Goal: Check status: Check status

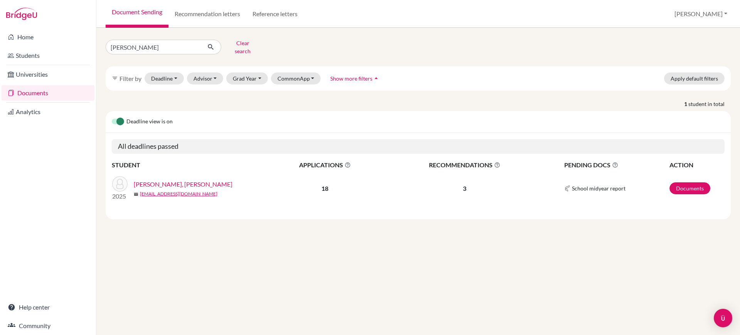
type input "[PERSON_NAME]"
click at [207, 44] on button "submit" at bounding box center [211, 47] width 20 height 15
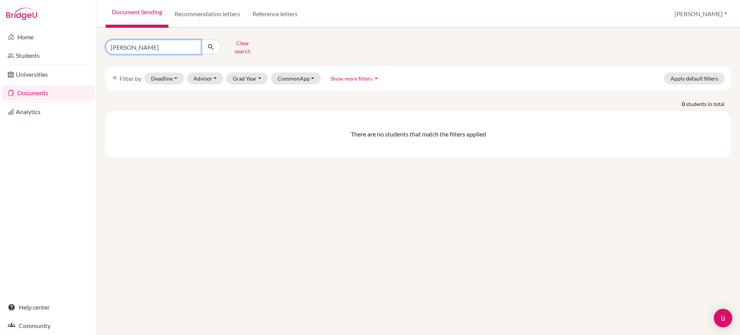
click at [155, 40] on input "[PERSON_NAME]" at bounding box center [154, 47] width 96 height 15
type input "puduturi"
click button "submit" at bounding box center [211, 47] width 20 height 15
click at [154, 45] on input "puduturi" at bounding box center [154, 47] width 96 height 15
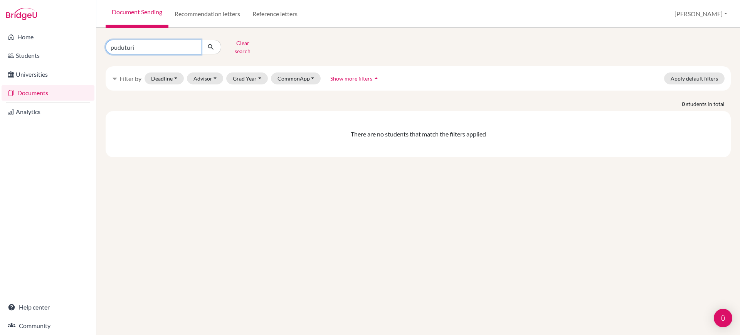
click at [154, 45] on input "puduturi" at bounding box center [154, 47] width 96 height 15
type input "sidarth"
click at [215, 72] on button "Advisor" at bounding box center [205, 78] width 37 height 12
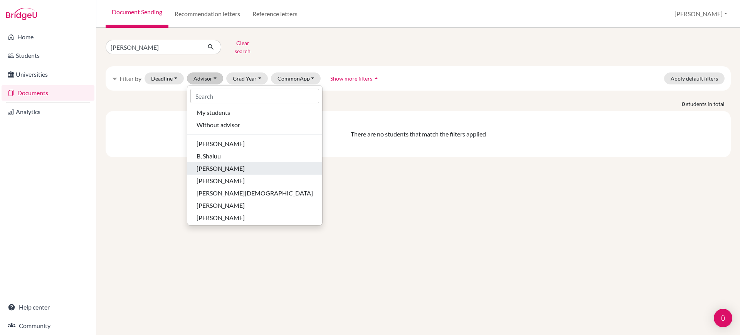
click at [231, 164] on span "[PERSON_NAME]" at bounding box center [221, 168] width 48 height 9
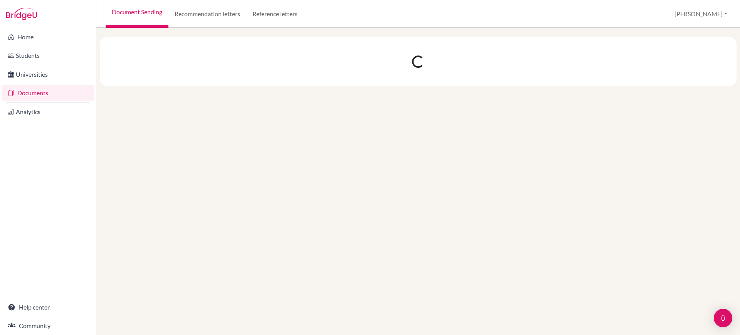
select select "9"
select select "10"
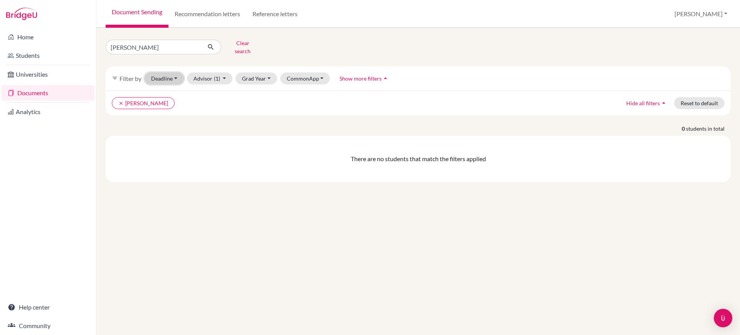
click at [177, 73] on button "Deadline - Select a date range Or double click for a single date selection Toda…" at bounding box center [164, 78] width 39 height 12
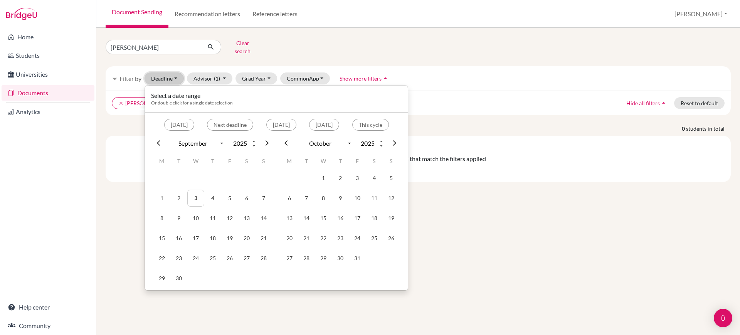
click at [179, 72] on button "Deadline - Select a date range Or double click for a single date selection Toda…" at bounding box center [164, 78] width 39 height 12
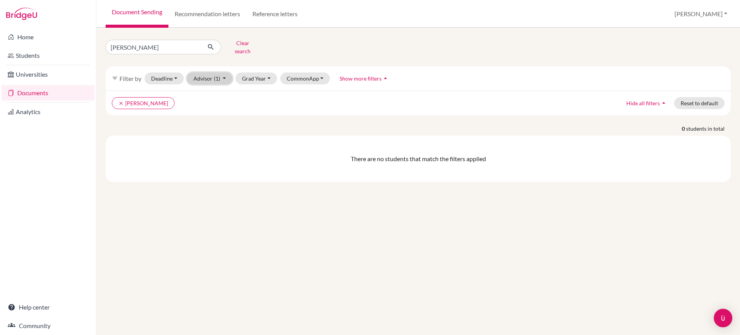
click at [210, 72] on button "Advisor (1)" at bounding box center [210, 78] width 46 height 12
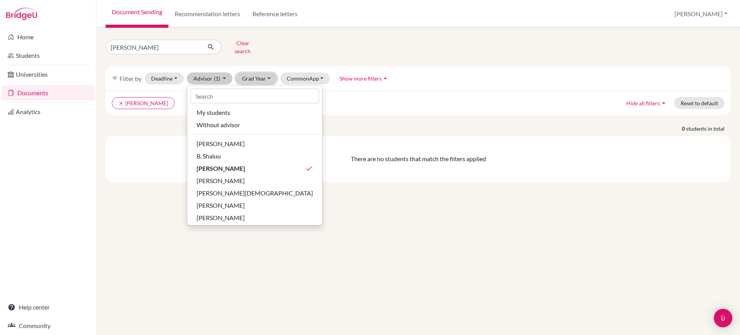
click at [256, 72] on button "Grad Year" at bounding box center [257, 78] width 42 height 12
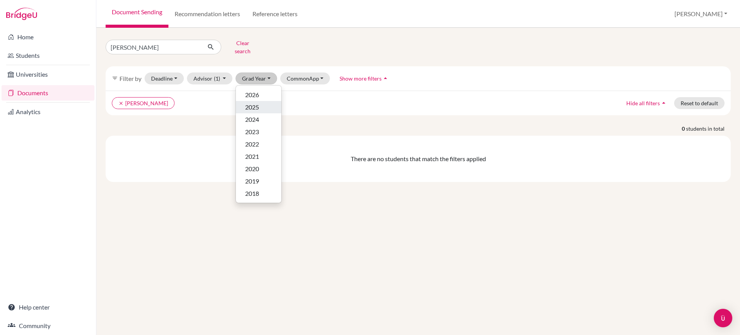
click at [267, 103] on div "2025" at bounding box center [258, 107] width 27 height 9
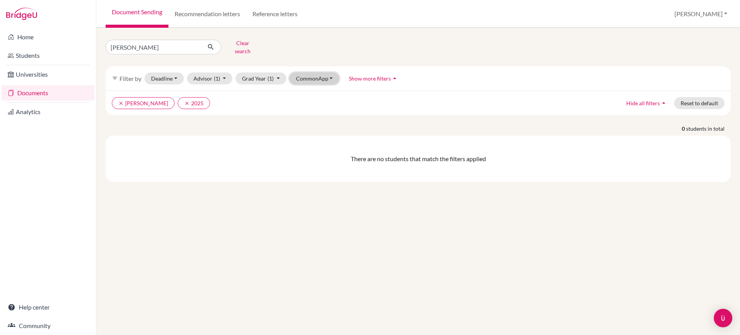
click at [331, 72] on button "CommonApp" at bounding box center [314, 78] width 50 height 12
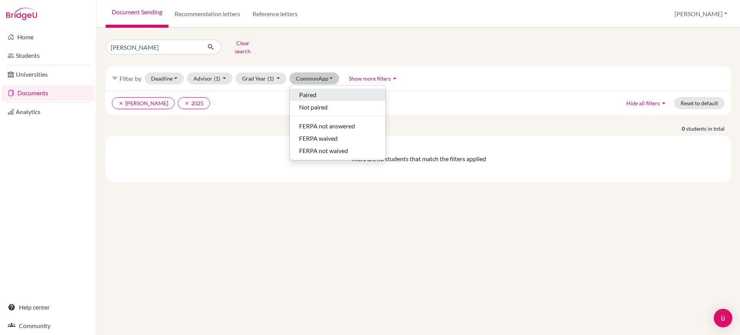
click at [338, 92] on div "Paired" at bounding box center [337, 94] width 77 height 9
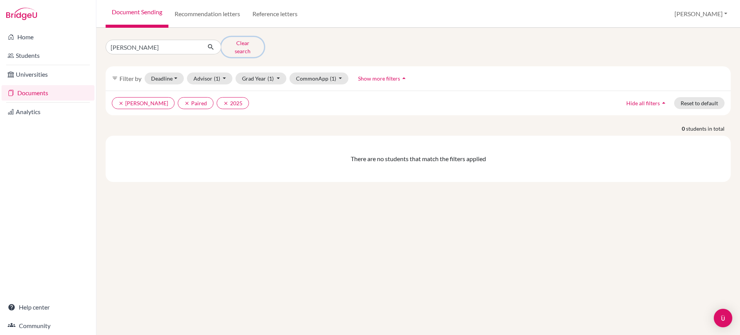
click at [234, 44] on button "Clear search" at bounding box center [242, 47] width 43 height 20
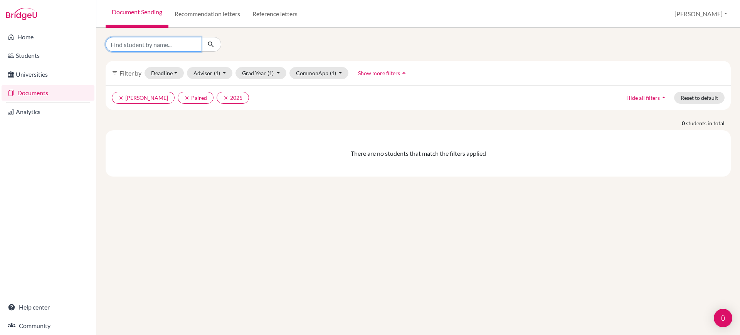
click at [153, 43] on input "Find student by name..." at bounding box center [154, 44] width 96 height 15
paste input "Sidharth"
type input "Sidharth"
click at [214, 39] on button "submit" at bounding box center [211, 44] width 20 height 15
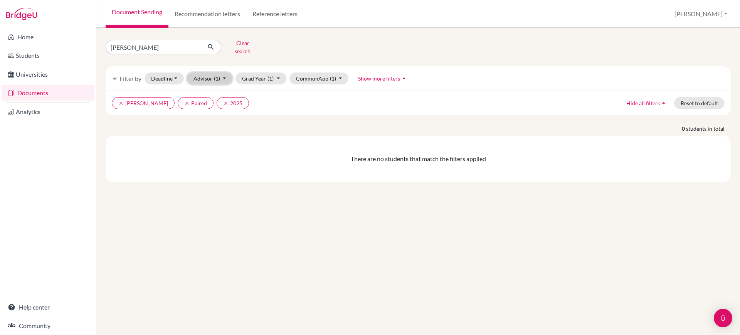
click at [225, 72] on button "Advisor (1)" at bounding box center [210, 78] width 46 height 12
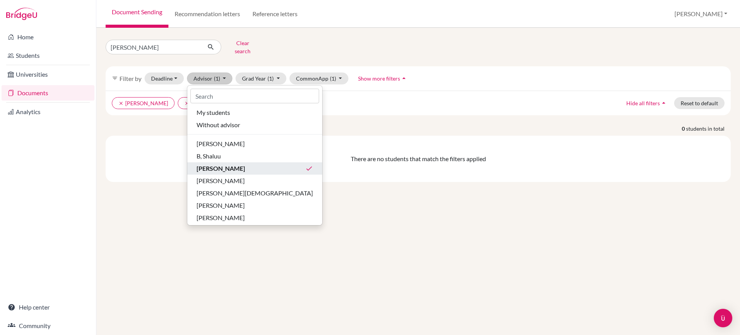
click at [222, 164] on span "[PERSON_NAME]" at bounding box center [221, 168] width 49 height 9
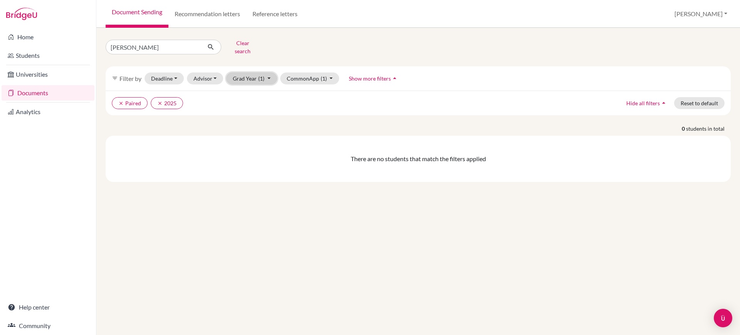
click at [253, 72] on button "Grad Year (1)" at bounding box center [251, 78] width 51 height 12
click at [251, 90] on div "2026" at bounding box center [249, 94] width 27 height 9
click at [311, 75] on button "CommonApp (1)" at bounding box center [309, 78] width 59 height 12
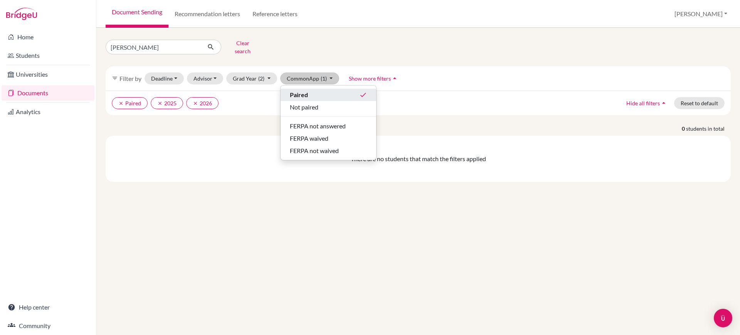
drag, startPoint x: 313, startPoint y: 92, endPoint x: 298, endPoint y: 89, distance: 15.3
click at [313, 92] on div "Paired done" at bounding box center [328, 94] width 77 height 9
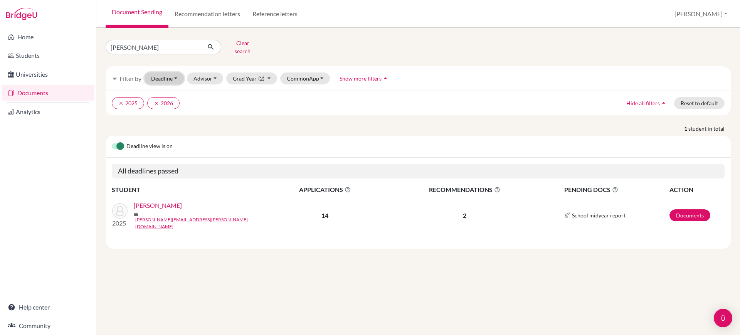
click at [173, 75] on button "Deadline - Select a date range Or double click for a single date selection Toda…" at bounding box center [164, 78] width 39 height 12
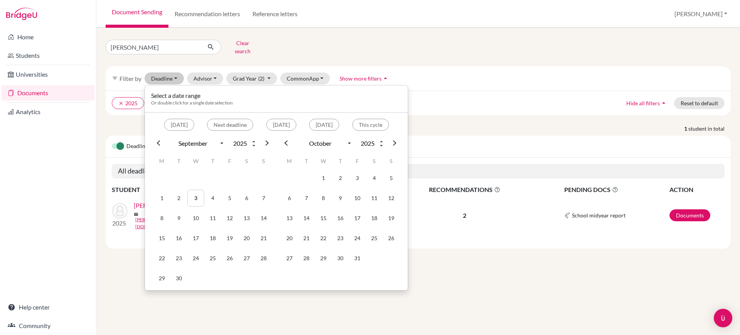
click at [430, 111] on div "Sidharth Clear search filter_list Filter by Deadline - Select a date range Or d…" at bounding box center [418, 143] width 625 height 212
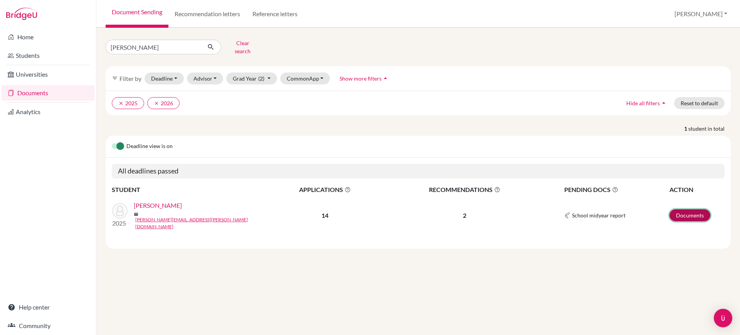
click at [685, 209] on link "Documents" at bounding box center [690, 215] width 41 height 12
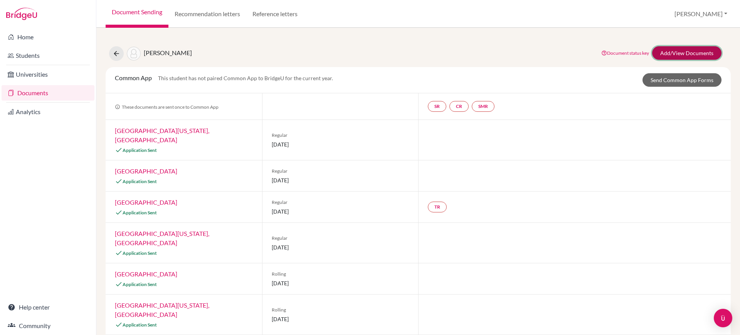
click at [685, 52] on link "Add/View Documents" at bounding box center [686, 52] width 69 height 13
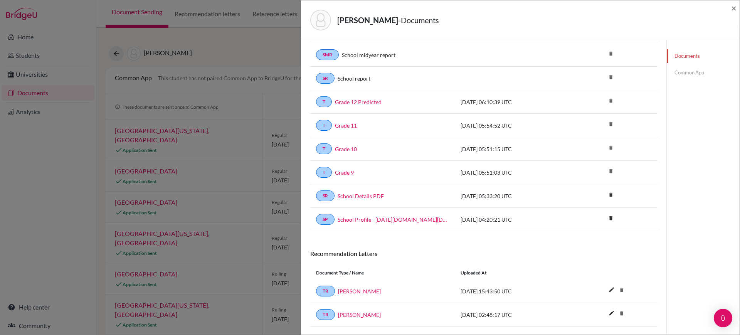
scroll to position [113, 0]
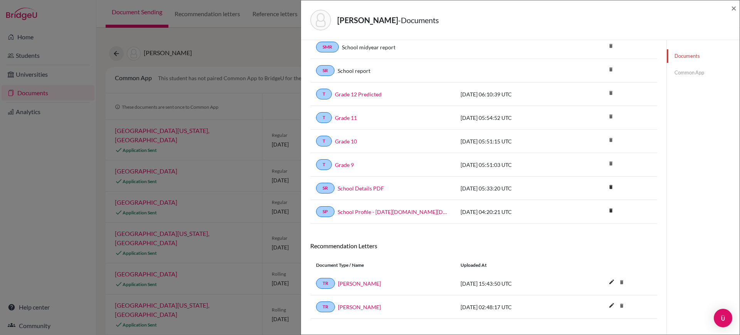
click at [672, 76] on link "Common App" at bounding box center [703, 72] width 73 height 13
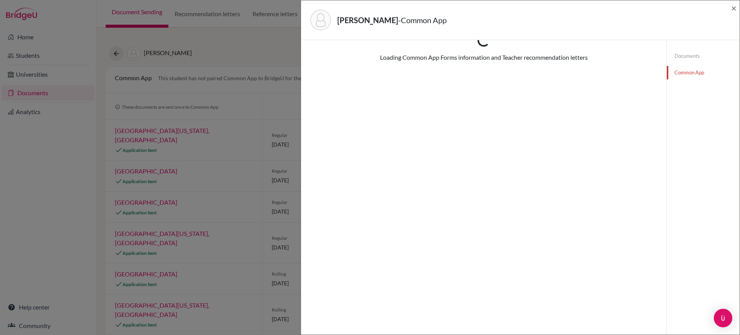
scroll to position [40, 0]
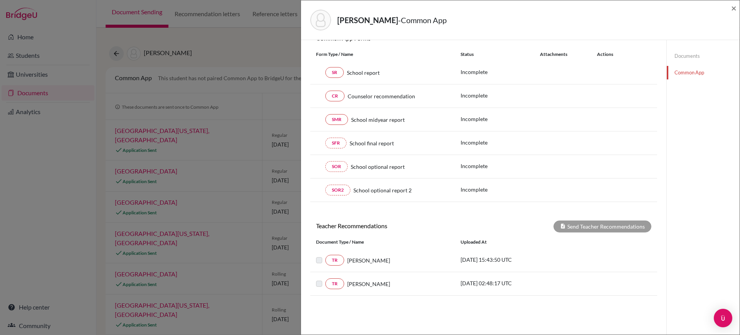
click at [686, 57] on link "Documents" at bounding box center [703, 55] width 73 height 13
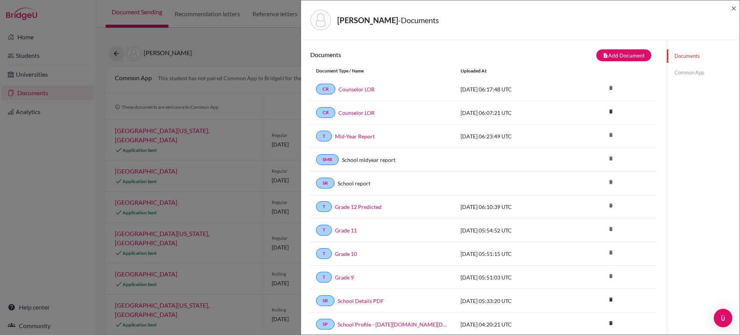
click at [203, 67] on div "Poddutoori, Sidharth - Documents × Documents note_add Add Document Document typ…" at bounding box center [370, 167] width 740 height 335
click at [616, 55] on button "note_add Add Document" at bounding box center [623, 55] width 55 height 12
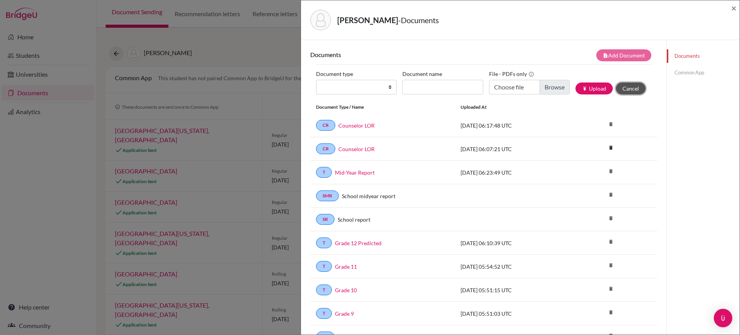
click at [633, 88] on button "Cancel" at bounding box center [631, 88] width 30 height 12
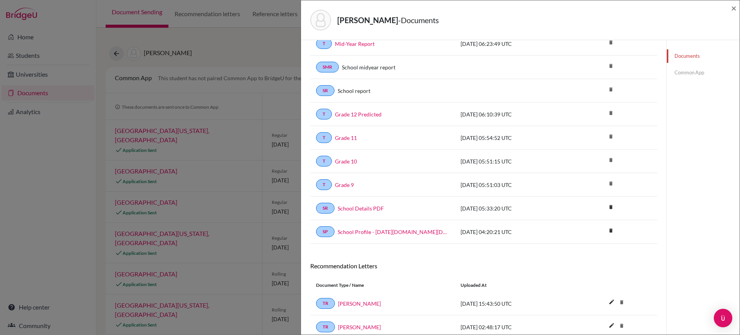
scroll to position [125, 0]
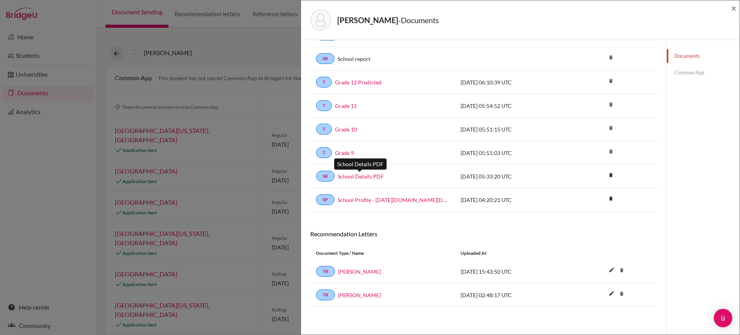
click at [363, 175] on link "School Details PDF" at bounding box center [361, 176] width 46 height 8
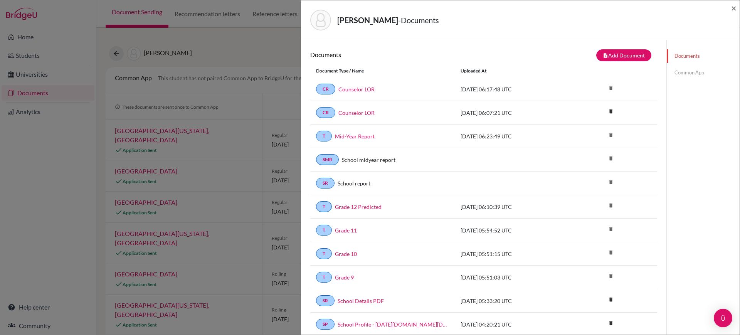
click at [207, 56] on div "Poddutoori, Sidharth - Documents × Documents note_add Add Document Document typ…" at bounding box center [370, 167] width 740 height 335
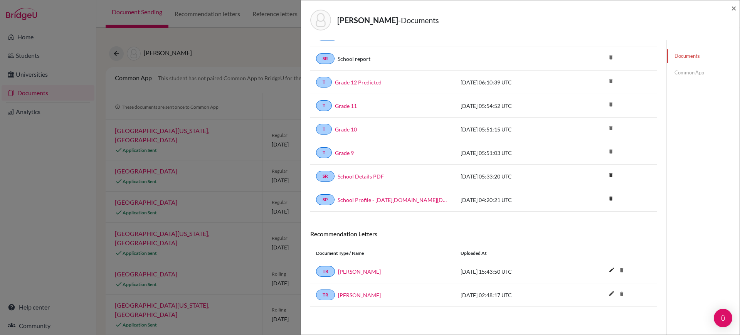
click at [691, 75] on link "Common App" at bounding box center [703, 72] width 73 height 13
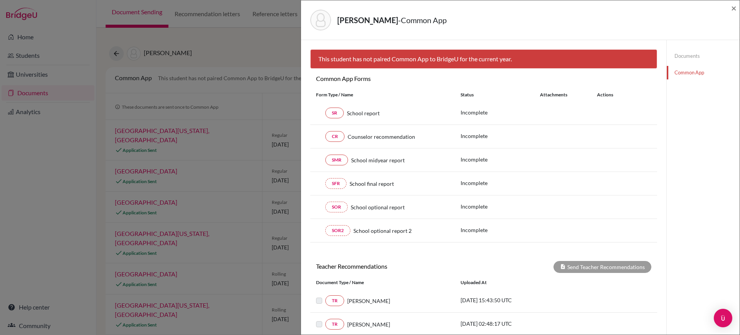
click at [696, 52] on link "Documents" at bounding box center [703, 55] width 73 height 13
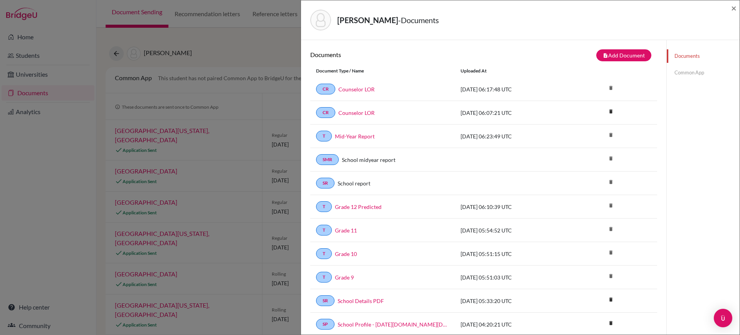
click at [682, 72] on link "Common App" at bounding box center [703, 72] width 73 height 13
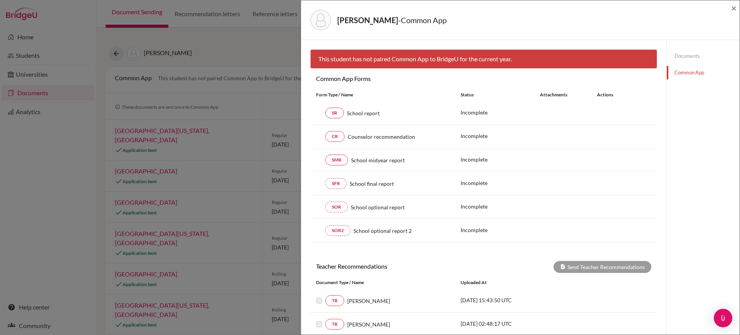
click at [490, 74] on div "This student has not paired Common App to BridgeU for the current year." at bounding box center [483, 61] width 347 height 25
click at [265, 57] on div "Poddutoori, Sidharth - Common App × × This student has not paired Common App to…" at bounding box center [370, 167] width 740 height 335
click at [735, 7] on span "×" at bounding box center [733, 7] width 5 height 11
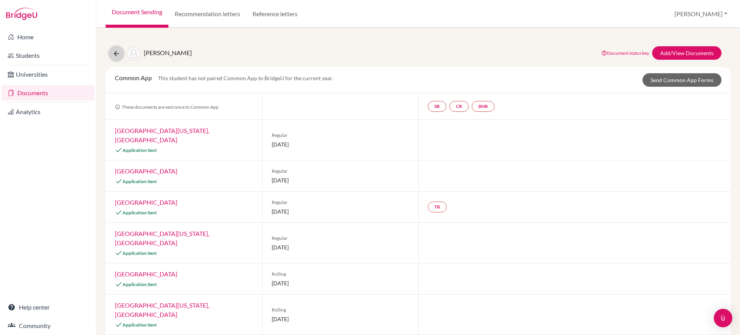
click at [117, 52] on icon at bounding box center [117, 54] width 8 height 8
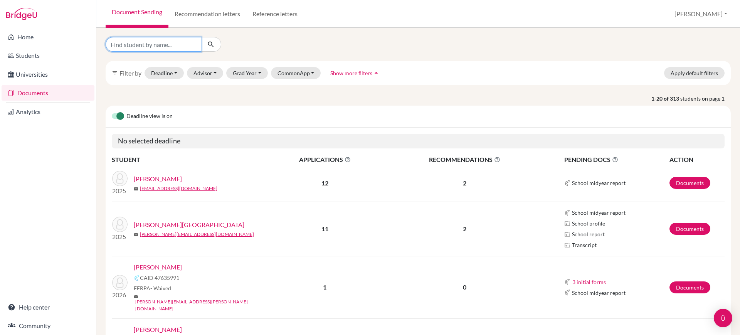
click at [162, 45] on input "Find student by name..." at bounding box center [154, 44] width 96 height 15
paste input "[PERSON_NAME]"
type input "[PERSON_NAME]"
click at [209, 41] on icon "submit" at bounding box center [211, 44] width 8 height 8
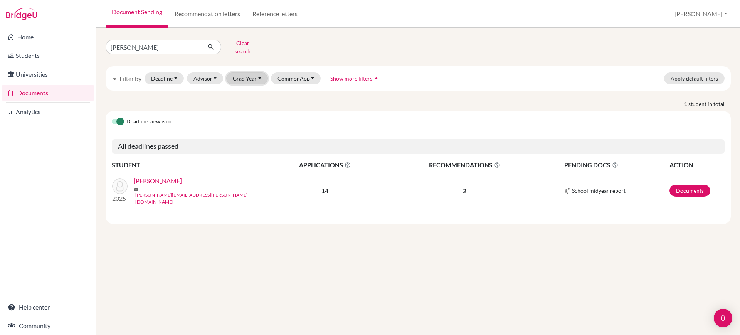
click at [239, 72] on button "Grad Year" at bounding box center [247, 78] width 42 height 12
drag, startPoint x: 243, startPoint y: 100, endPoint x: 239, endPoint y: 101, distance: 4.7
click at [243, 103] on span "2025" at bounding box center [243, 107] width 14 height 9
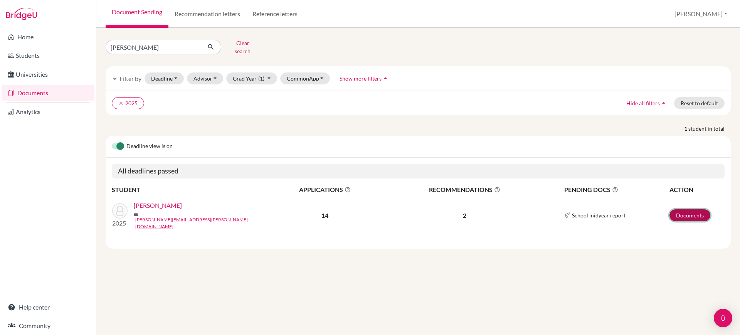
click at [695, 209] on link "Documents" at bounding box center [690, 215] width 41 height 12
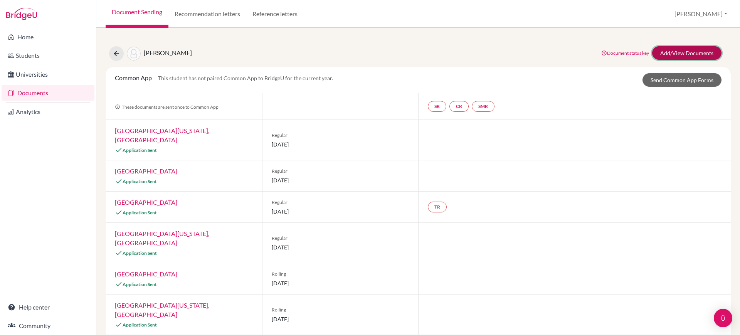
click at [673, 54] on link "Add/View Documents" at bounding box center [686, 52] width 69 height 13
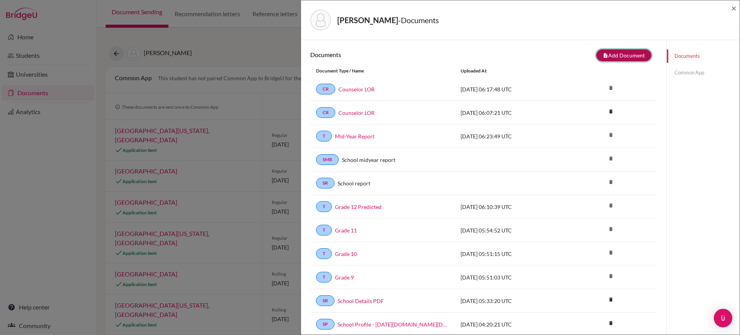
click at [626, 56] on button "note_add Add Document" at bounding box center [623, 55] width 55 height 12
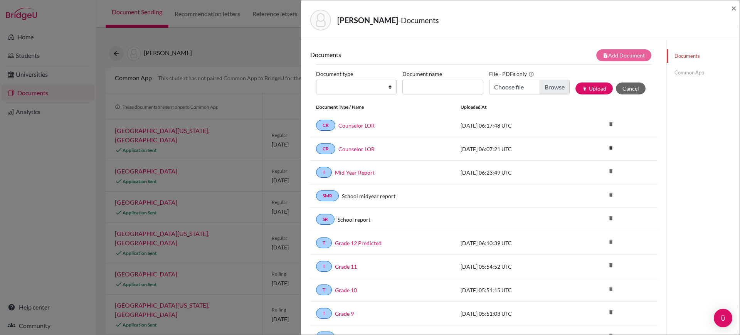
click at [688, 74] on link "Common App" at bounding box center [703, 72] width 73 height 13
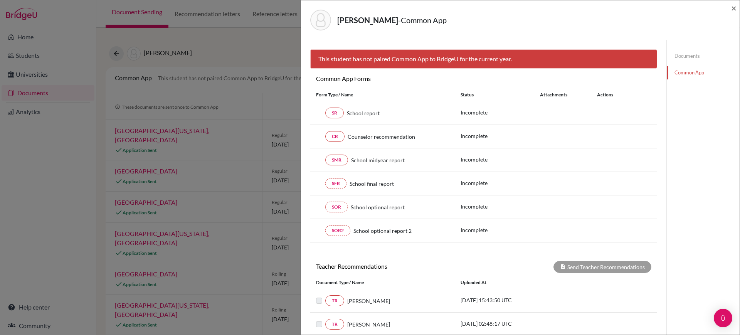
click at [498, 32] on div "Poddutoori, Sidharth - Common App ×" at bounding box center [520, 19] width 433 height 33
click at [709, 155] on div "Documents Common App" at bounding box center [703, 207] width 73 height 335
click at [736, 9] on span "×" at bounding box center [733, 7] width 5 height 11
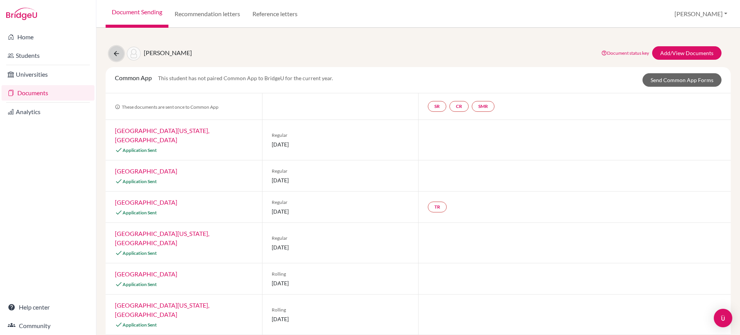
click at [119, 50] on icon at bounding box center [117, 54] width 8 height 8
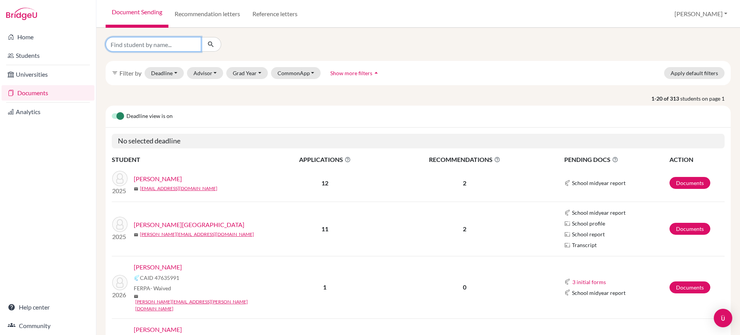
click at [163, 46] on input "Find student by name..." at bounding box center [154, 44] width 96 height 15
paste input "[PERSON_NAME]"
type input "[PERSON_NAME]"
click at [212, 43] on icon "submit" at bounding box center [211, 44] width 8 height 8
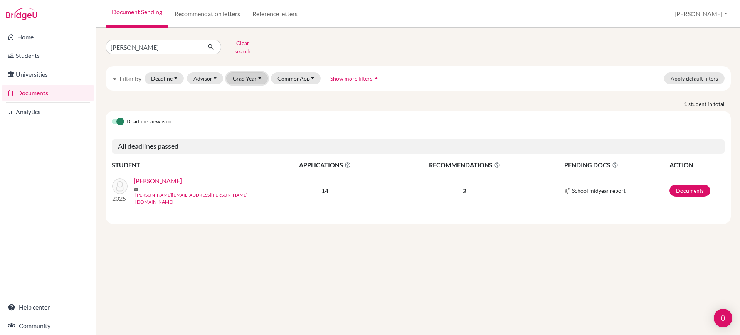
click at [254, 74] on button "Grad Year" at bounding box center [247, 78] width 42 height 12
click at [256, 117] on div "2024" at bounding box center [249, 119] width 27 height 9
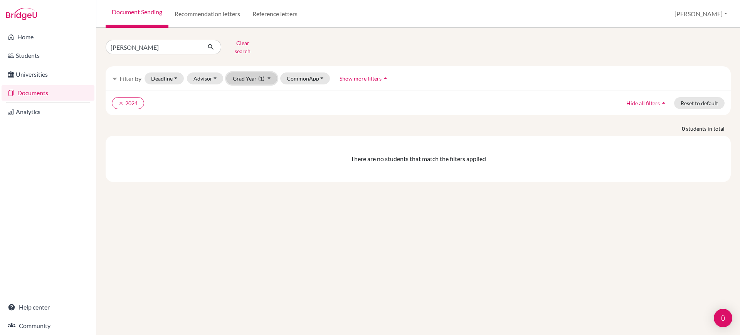
click at [270, 74] on button "Grad Year (1)" at bounding box center [251, 78] width 51 height 12
click at [263, 107] on button "2025" at bounding box center [249, 107] width 45 height 12
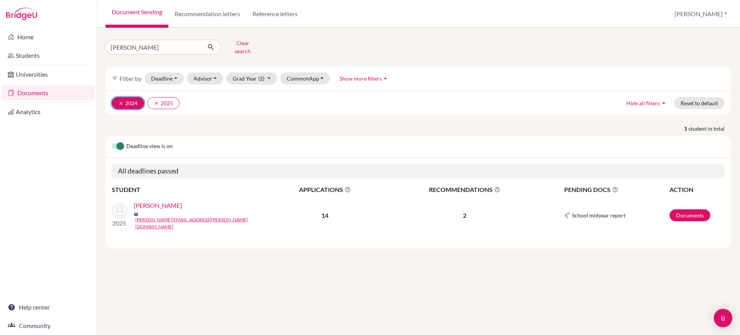
click at [117, 98] on button "clear 2024" at bounding box center [128, 103] width 32 height 12
click at [249, 74] on button "Grad Year (1)" at bounding box center [251, 78] width 51 height 12
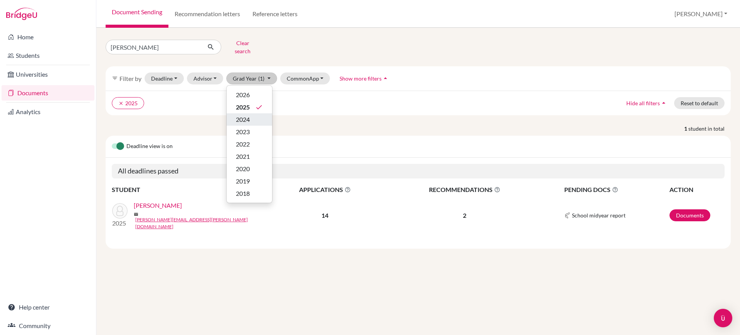
click at [256, 115] on div "2024" at bounding box center [249, 119] width 27 height 9
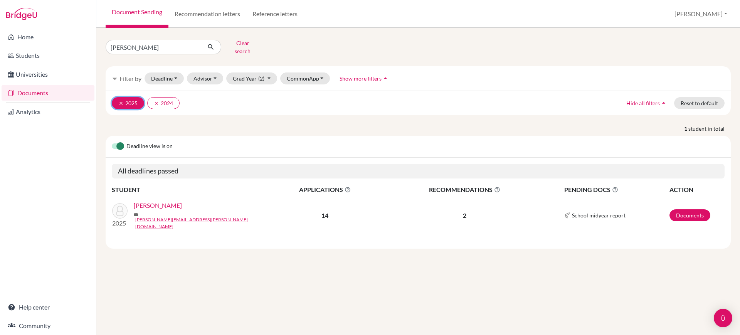
click at [138, 97] on button "clear 2025" at bounding box center [128, 103] width 32 height 12
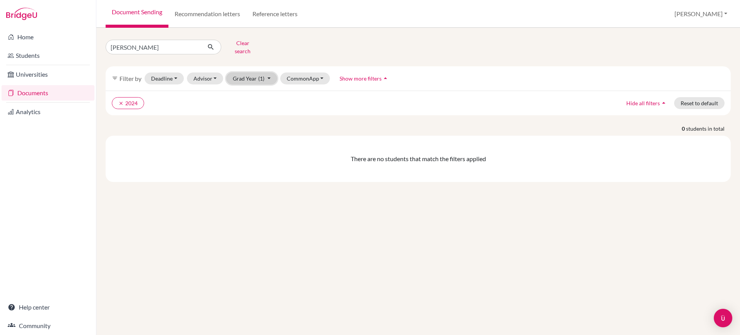
click at [258, 72] on button "Grad Year (1)" at bounding box center [251, 78] width 51 height 12
click at [259, 105] on div "2025" at bounding box center [249, 107] width 27 height 9
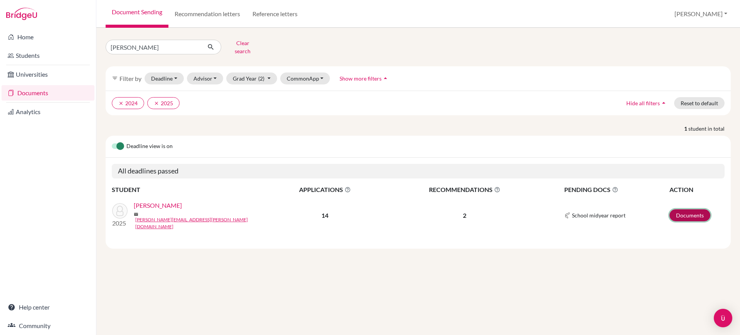
click at [681, 211] on link "Documents" at bounding box center [690, 215] width 41 height 12
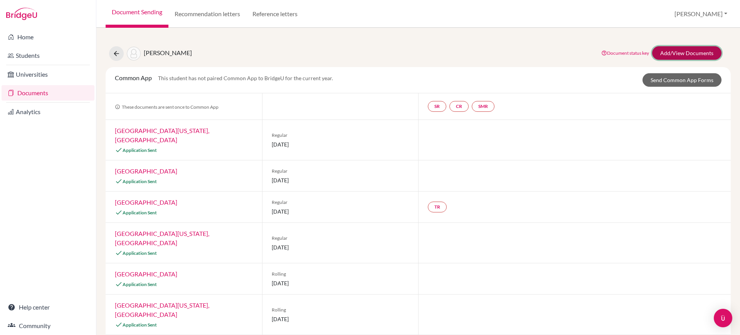
click at [690, 52] on link "Add/View Documents" at bounding box center [686, 52] width 69 height 13
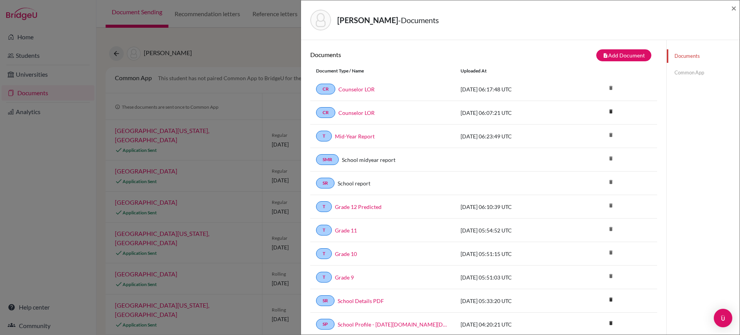
click at [680, 74] on link "Common App" at bounding box center [703, 72] width 73 height 13
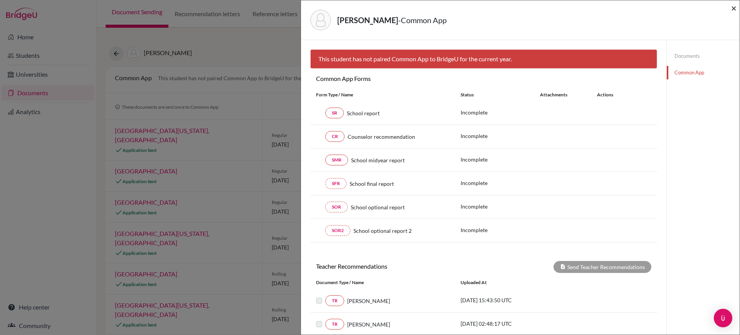
click at [734, 5] on span "×" at bounding box center [733, 7] width 5 height 11
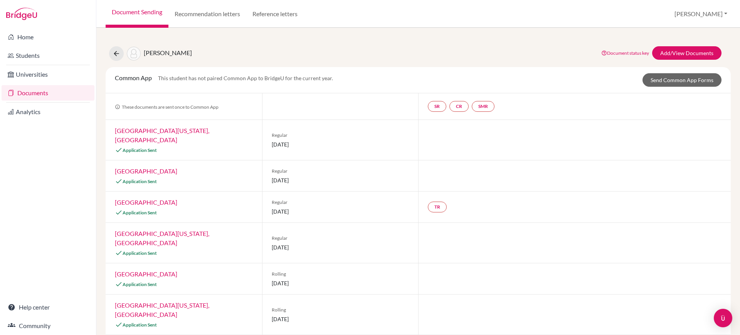
click at [544, 61] on div "Poddutoori, Sidharth Document status key TR Requirement. Document not uploaded …" at bounding box center [418, 324] width 625 height 575
click at [539, 45] on div "Poddutoori, Sidharth Document status key TR Requirement. Document not uploaded …" at bounding box center [418, 324] width 625 height 575
drag, startPoint x: 115, startPoint y: 52, endPoint x: 147, endPoint y: 42, distance: 33.8
click at [115, 52] on icon at bounding box center [117, 54] width 8 height 8
